Goal: Task Accomplishment & Management: Manage account settings

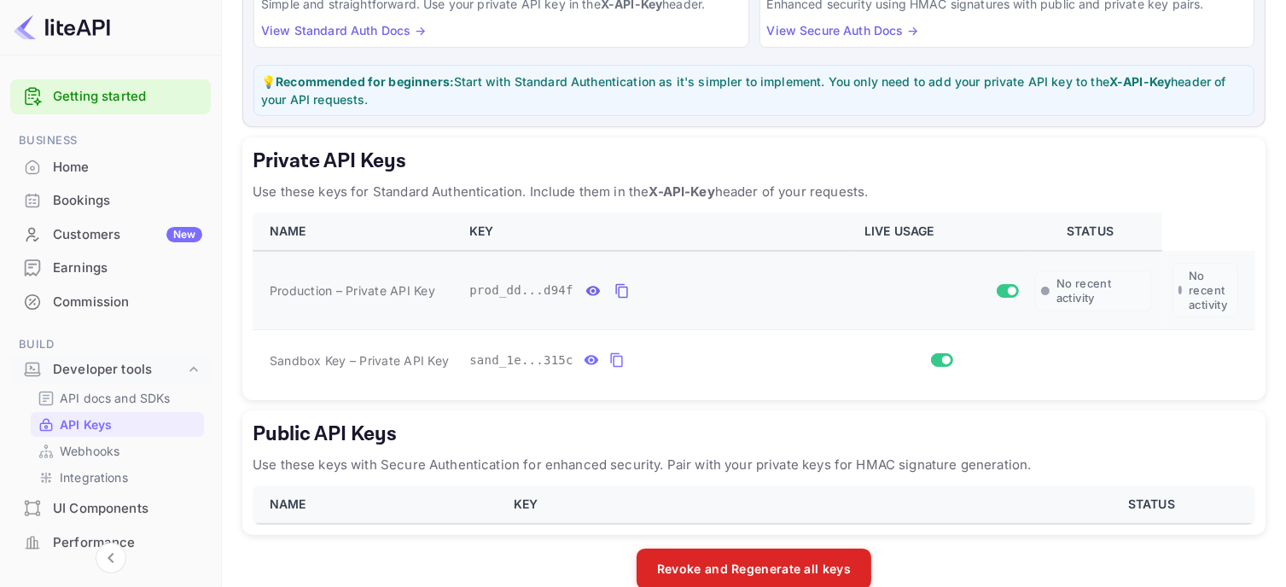
scroll to position [253, 0]
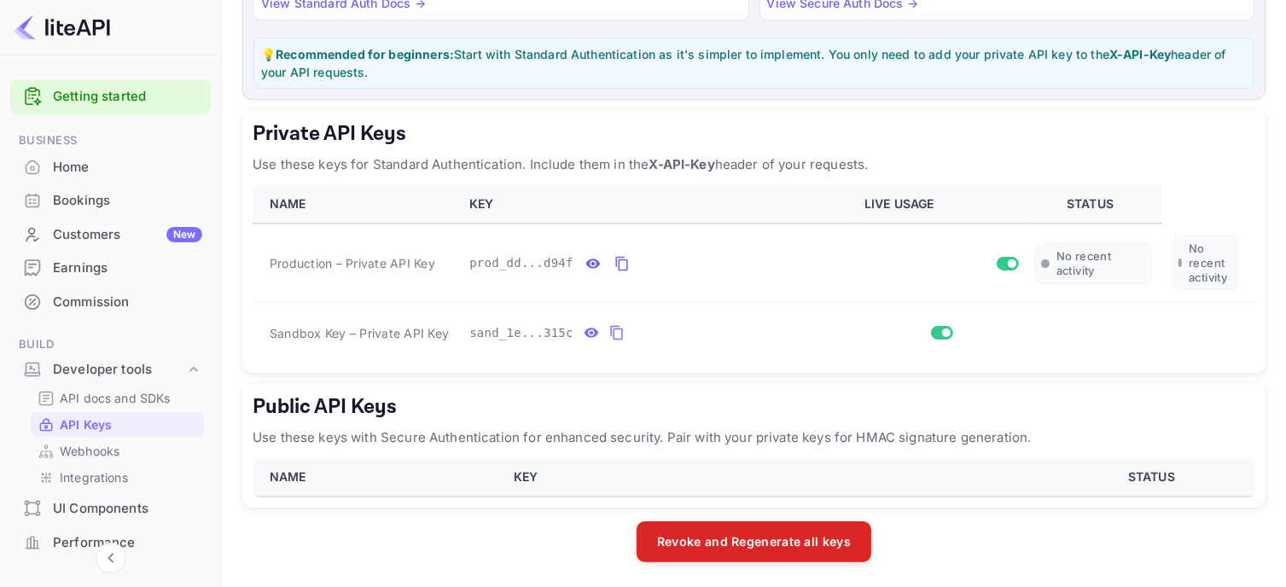
click at [102, 429] on p "API Keys" at bounding box center [86, 425] width 52 height 18
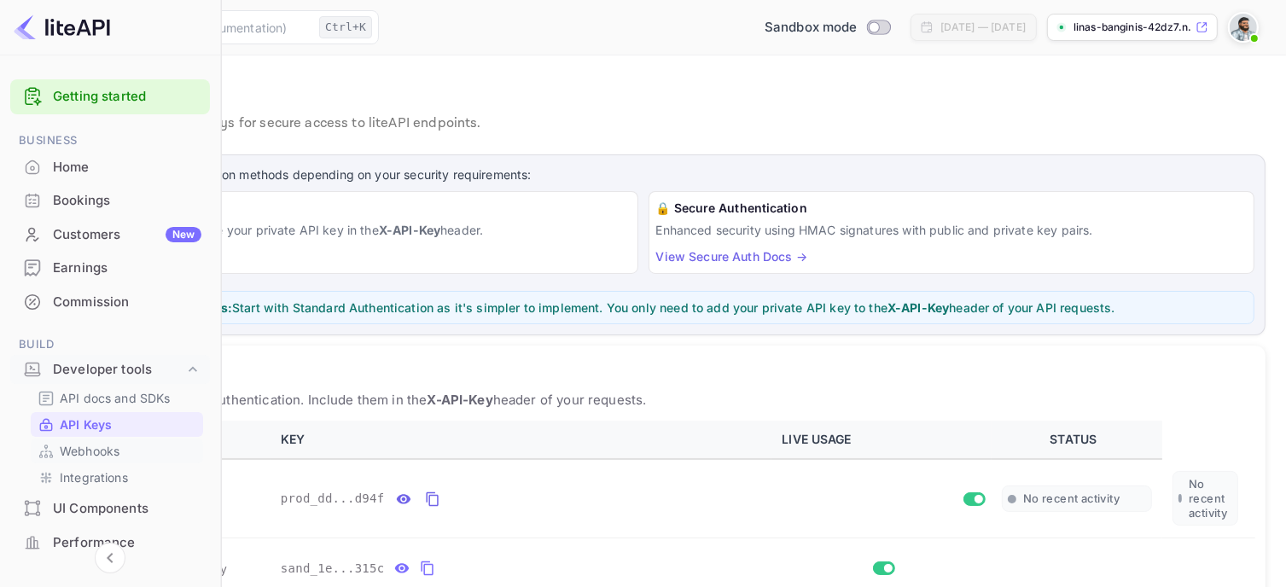
click at [106, 459] on p "Webhooks" at bounding box center [90, 451] width 60 height 18
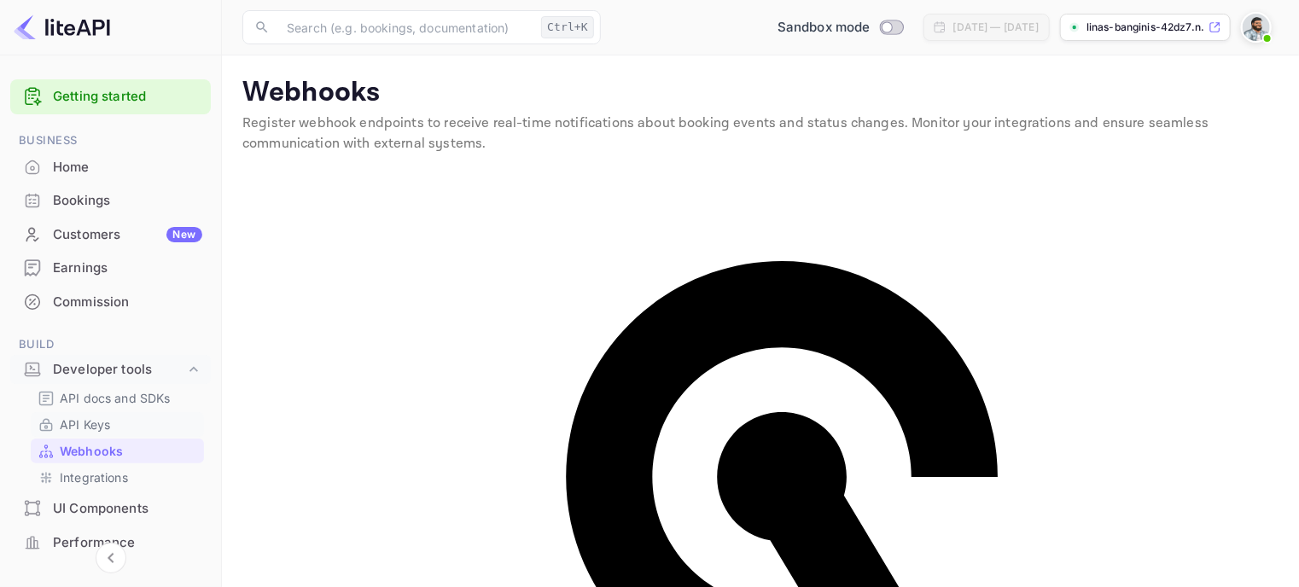
click at [75, 428] on p "API Keys" at bounding box center [85, 425] width 50 height 18
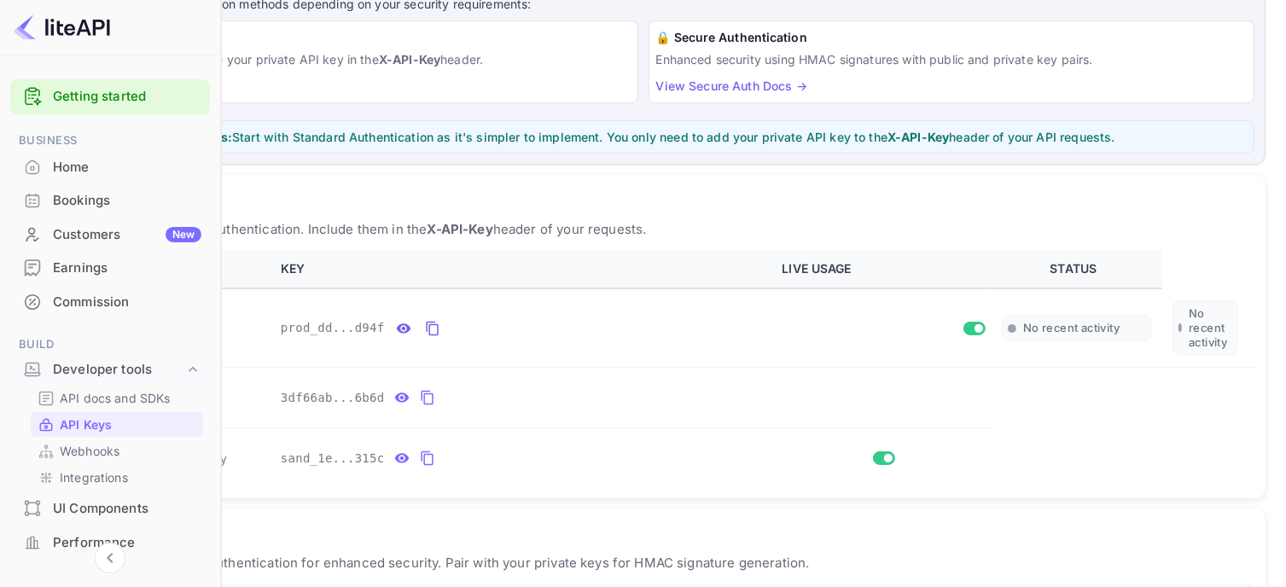
scroll to position [256, 0]
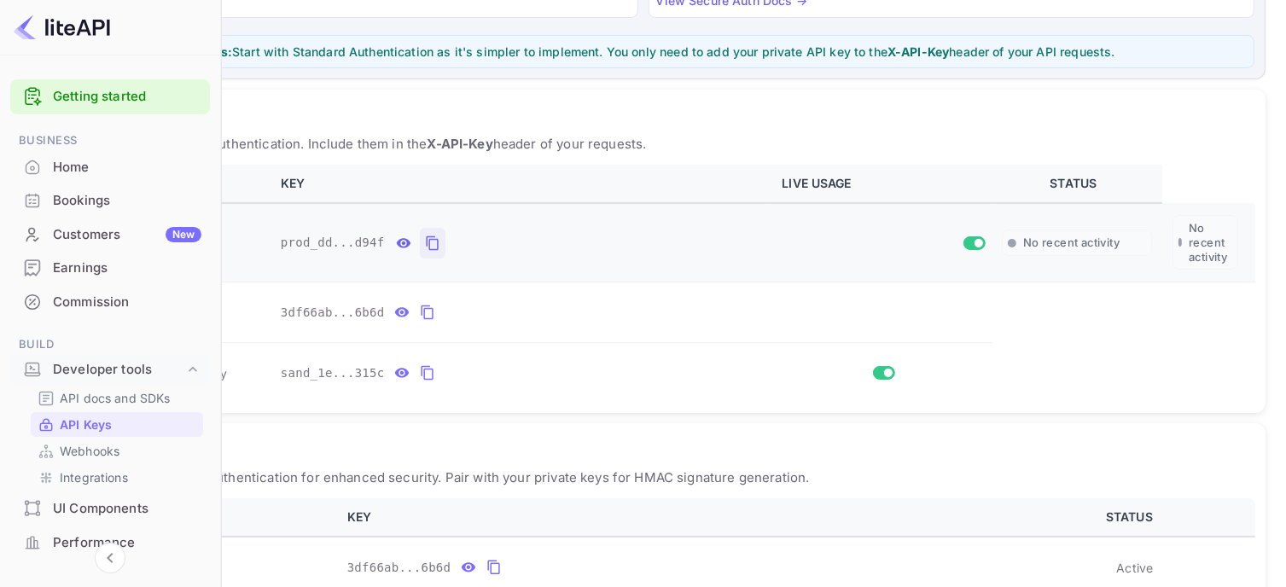
click at [440, 253] on icon "private api keys table" at bounding box center [432, 243] width 15 height 20
click at [435, 383] on icon "private api keys table" at bounding box center [427, 373] width 15 height 20
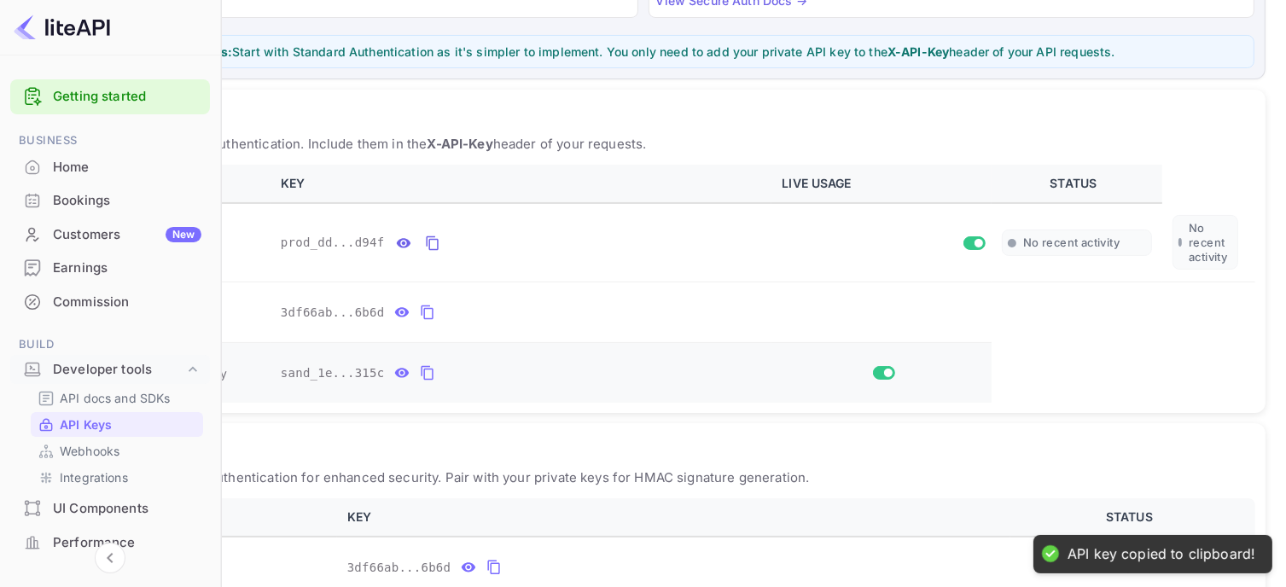
click at [410, 383] on icon "private api keys table" at bounding box center [401, 373] width 15 height 20
click at [410, 323] on icon "private api keys table" at bounding box center [401, 312] width 15 height 20
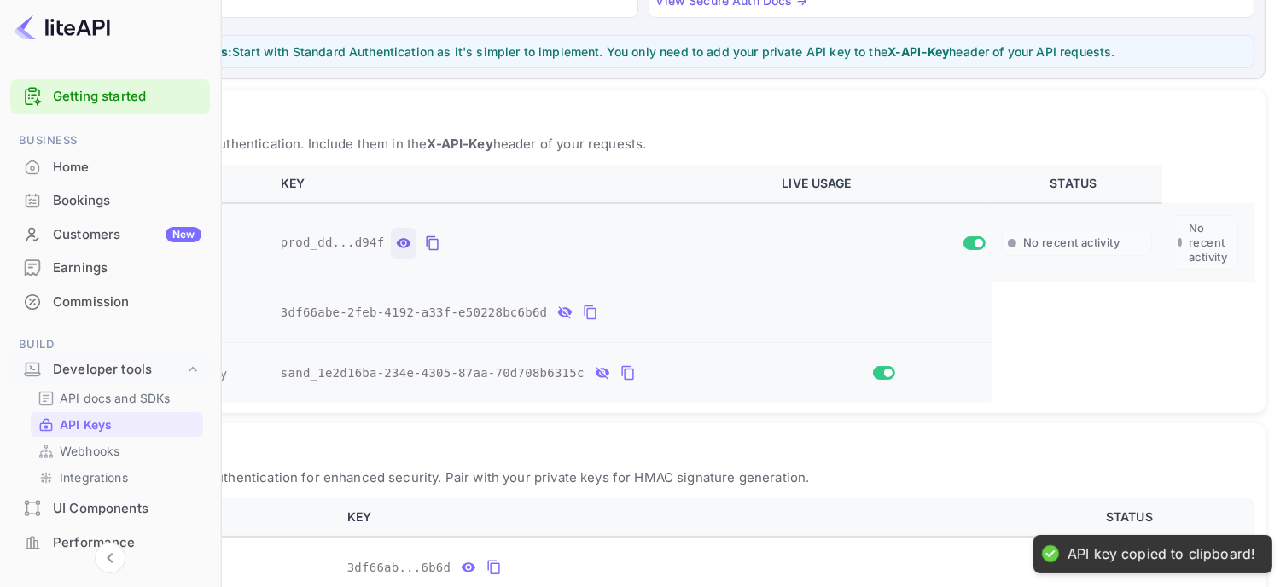
click at [411, 247] on icon "private api keys table" at bounding box center [404, 242] width 15 height 9
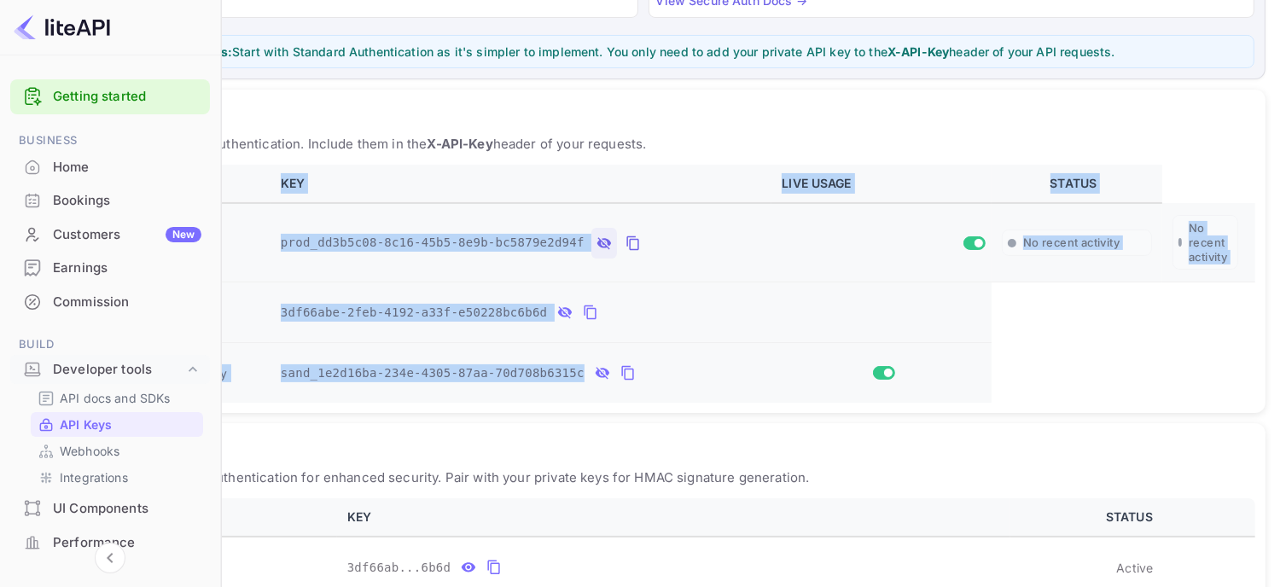
drag, startPoint x: 270, startPoint y: 196, endPoint x: 846, endPoint y: 382, distance: 606.1
click at [846, 382] on table "NAME KEY LIVE USAGE STATUS Production – Private API Key prod_dd3b5c08-8c16-45b5…" at bounding box center [643, 284] width 1224 height 238
